Goal: Information Seeking & Learning: Learn about a topic

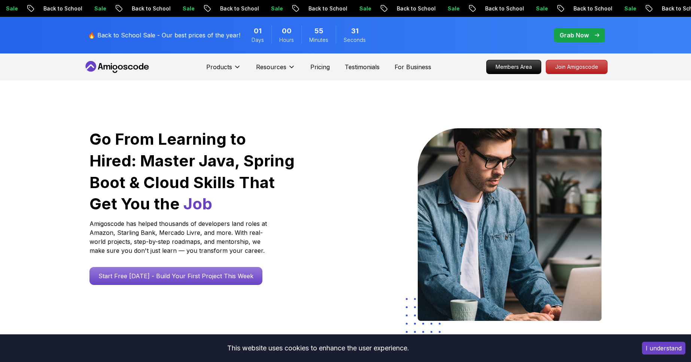
scroll to position [981, 0]
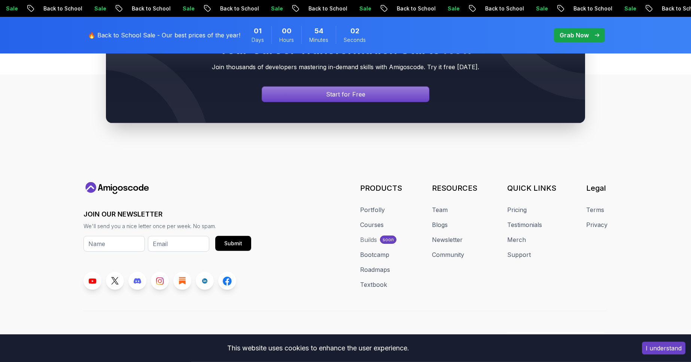
scroll to position [2828, 0]
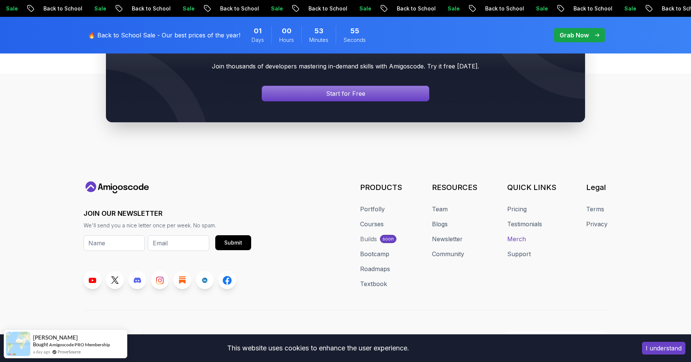
click at [522, 235] on link "Merch" at bounding box center [516, 239] width 19 height 9
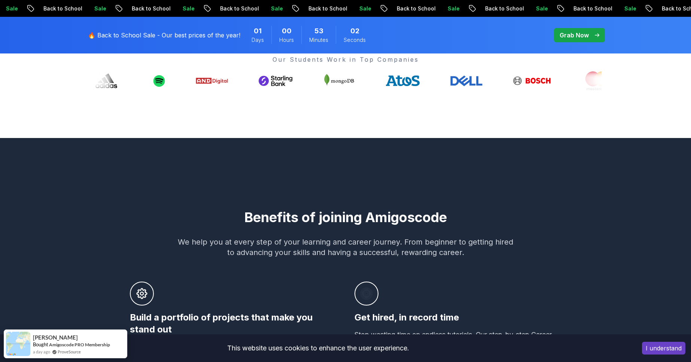
scroll to position [0, 0]
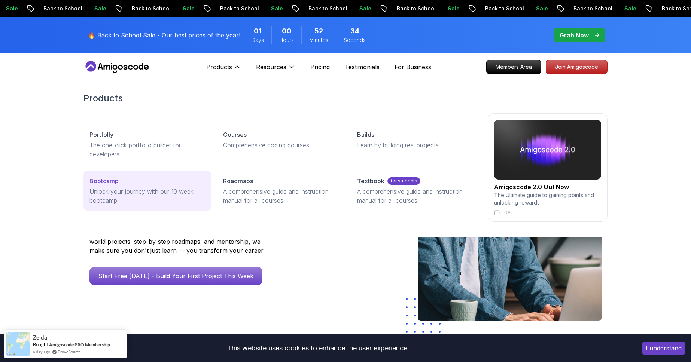
click at [132, 183] on div "Bootcamp" at bounding box center [147, 181] width 116 height 9
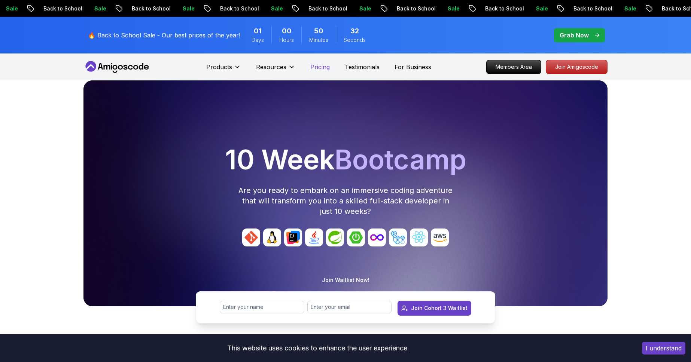
click at [323, 65] on p "Pricing" at bounding box center [319, 67] width 19 height 9
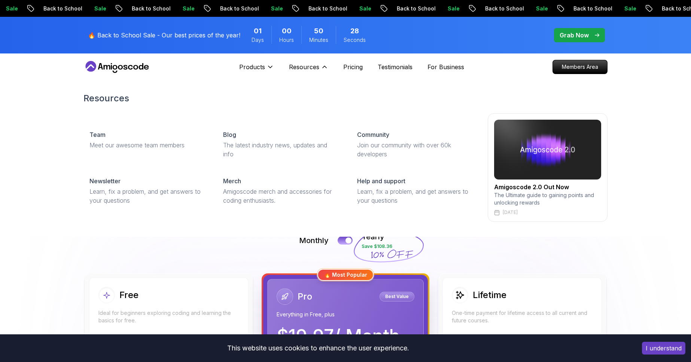
click at [675, 179] on div "Resources Team Meet our awesome team members Blog The latest industry news, upd…" at bounding box center [345, 156] width 691 height 159
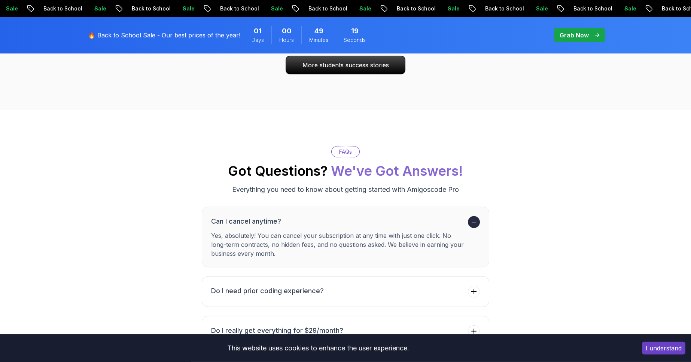
scroll to position [2646, 0]
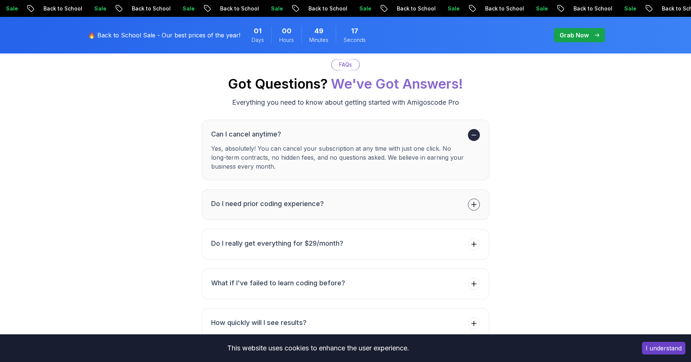
click at [399, 190] on button "Do I need prior coding experience?" at bounding box center [345, 204] width 287 height 31
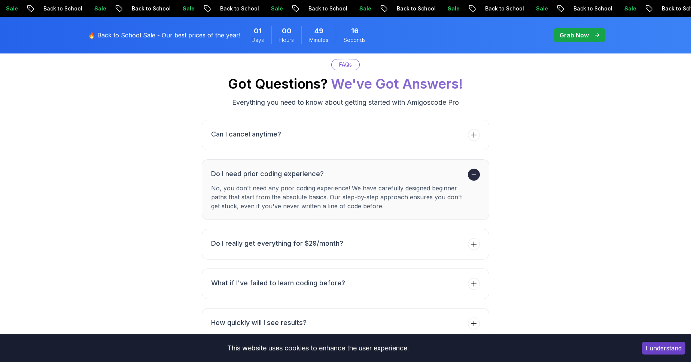
click at [395, 184] on p "No, you don't need any prior coding experience! We have carefully designed begi…" at bounding box center [338, 197] width 254 height 27
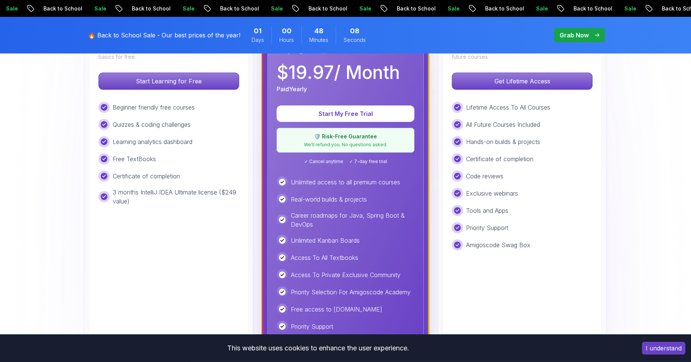
scroll to position [213, 0]
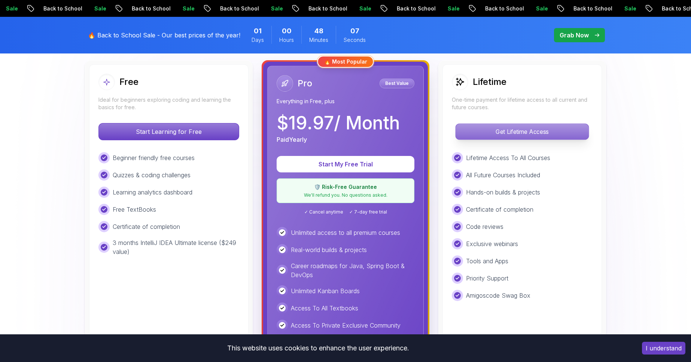
click at [564, 127] on p "Get Lifetime Access" at bounding box center [522, 132] width 133 height 16
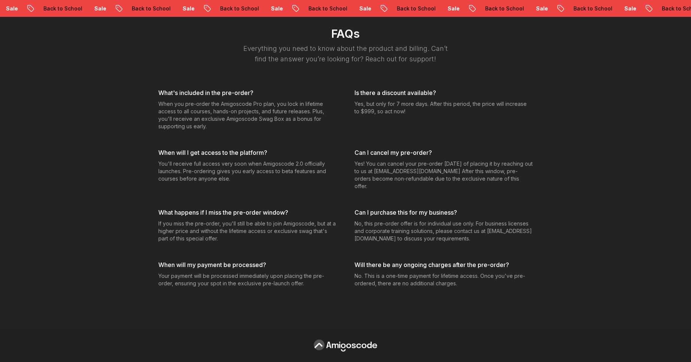
scroll to position [2816, 0]
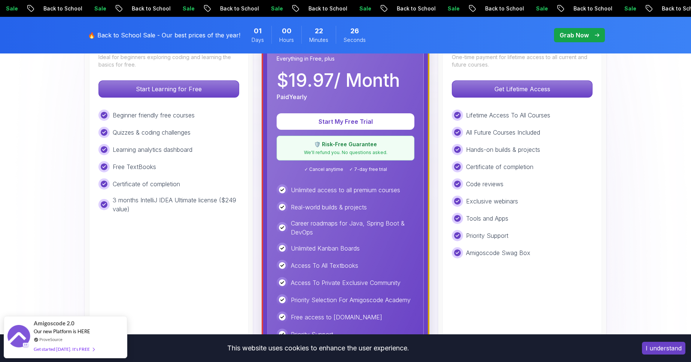
scroll to position [555, 0]
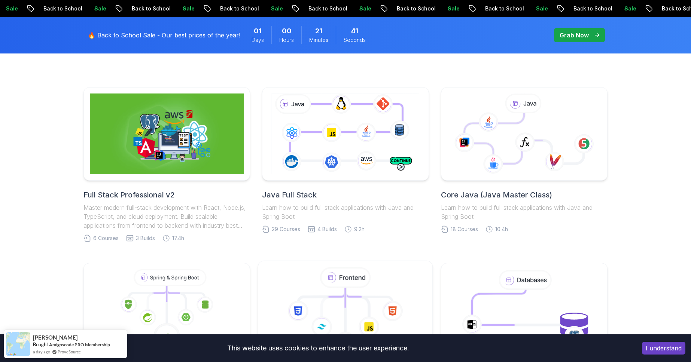
scroll to position [128, 0]
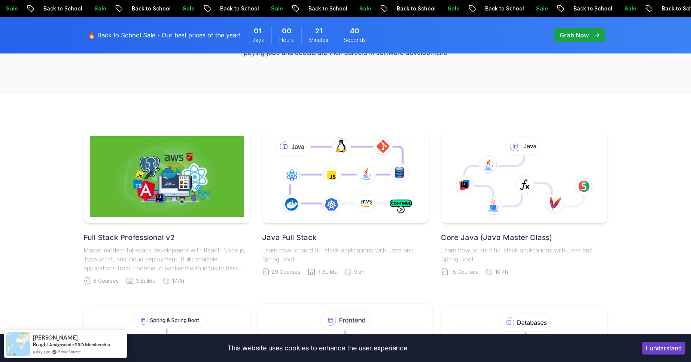
click at [335, 160] on icon at bounding box center [345, 177] width 151 height 84
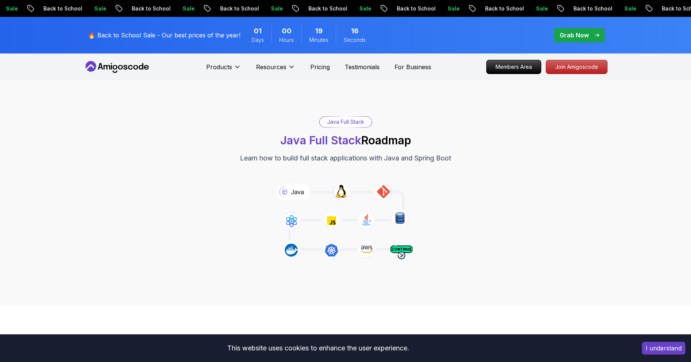
click at [584, 30] on span "pre-order" at bounding box center [579, 35] width 51 height 14
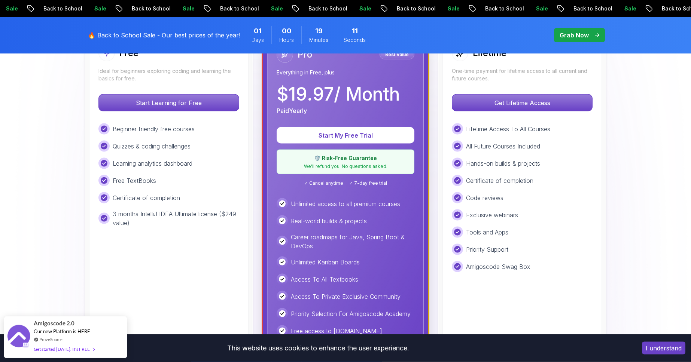
scroll to position [256, 0]
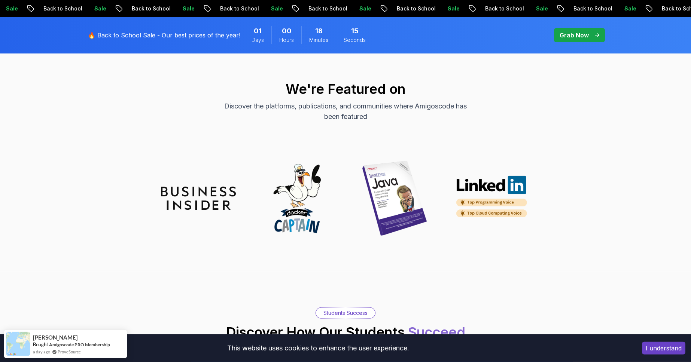
scroll to position [555, 0]
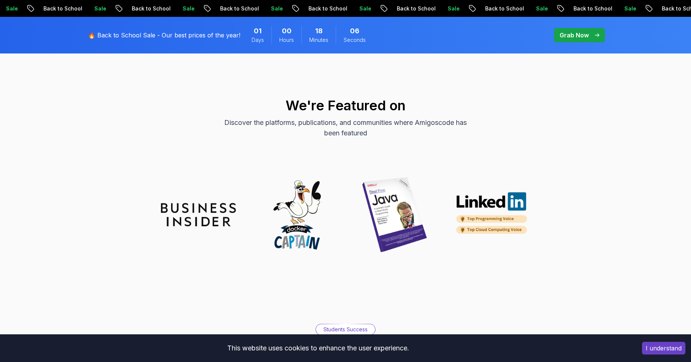
click at [393, 234] on img at bounding box center [394, 214] width 75 height 75
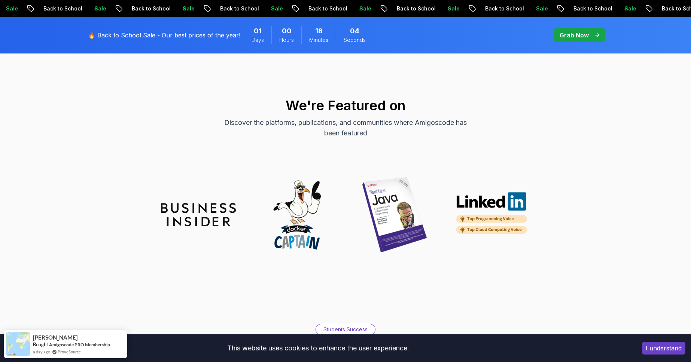
click at [389, 219] on img at bounding box center [394, 214] width 75 height 75
click at [295, 220] on img at bounding box center [296, 214] width 75 height 75
click at [185, 205] on img at bounding box center [198, 214] width 75 height 23
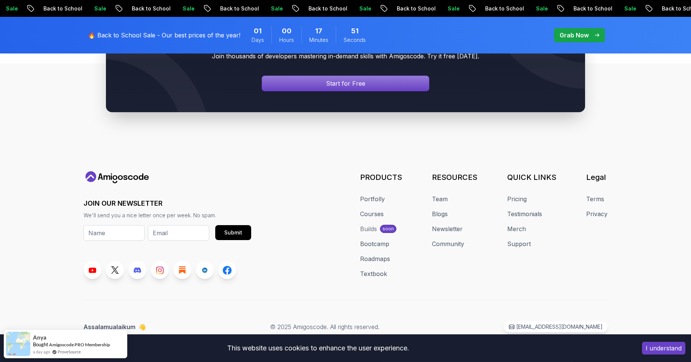
scroll to position [1793, 0]
